Goal: Use online tool/utility: Utilize a website feature to perform a specific function

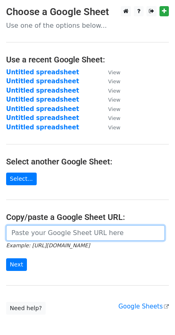
click at [46, 225] on input "url" at bounding box center [85, 232] width 159 height 15
paste input "[URL][DOMAIN_NAME]"
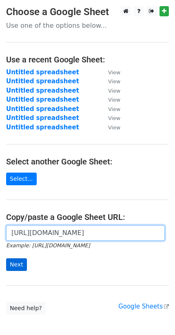
type input "[URL][DOMAIN_NAME]"
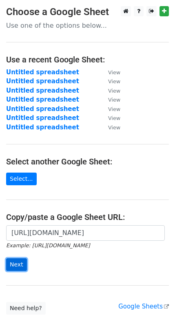
click at [18, 258] on input "Next" at bounding box center [16, 264] width 21 height 13
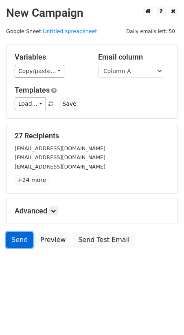
click at [16, 232] on link "Send" at bounding box center [19, 239] width 27 height 15
